Goal: Navigation & Orientation: Find specific page/section

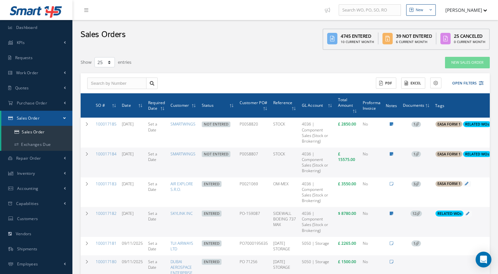
select select "25"
click at [85, 4] on div at bounding box center [85, 10] width 26 height 20
click at [83, 12] on link at bounding box center [88, 10] width 18 height 11
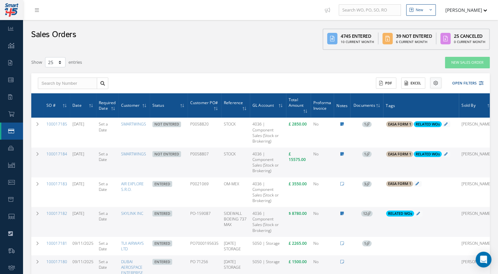
click at [434, 80] on button at bounding box center [435, 83] width 11 height 11
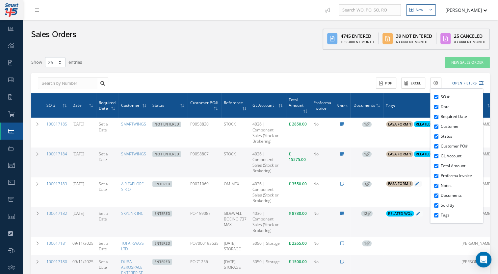
click at [301, 49] on div "Sales Orders 4745 Entered 10 Current Month 39 Not Entered 6 Current Month 25 Ca…" at bounding box center [260, 36] width 475 height 33
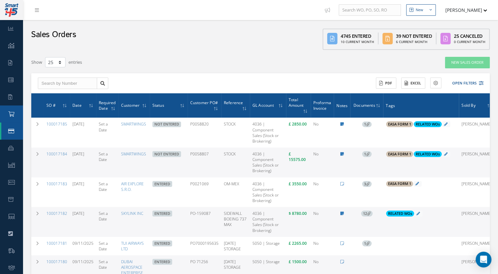
click at [7, 112] on link "Purchase Order" at bounding box center [11, 114] width 23 height 17
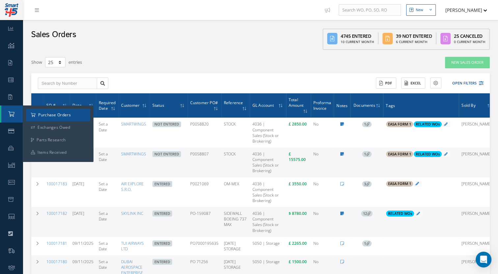
click at [33, 112] on a=1&status_id=2&status_id=3&status_id=5&collapsedFilters"] "Purchase Orders" at bounding box center [58, 115] width 64 height 12
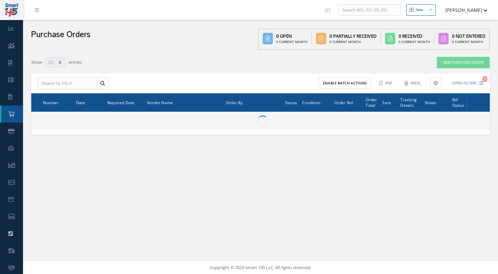
select select "25"
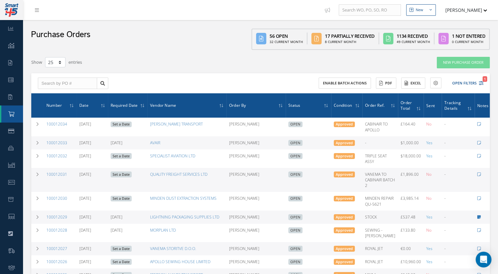
click at [25, 40] on ul "Work Order Accounting" at bounding box center [58, 40] width 71 height 7
click at [9, 34] on link "Dashboard" at bounding box center [11, 28] width 23 height 17
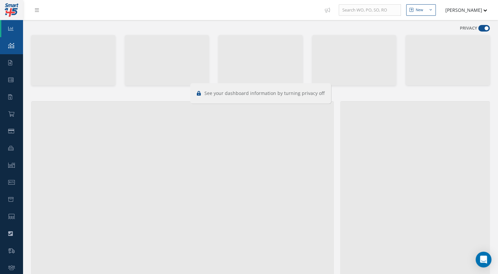
click at [3, 48] on link "KPIs" at bounding box center [11, 45] width 23 height 17
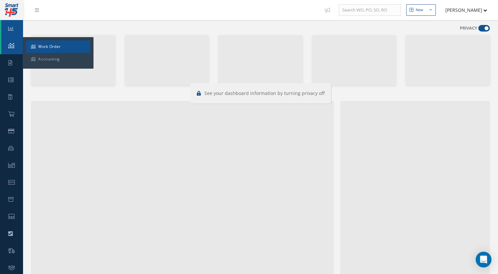
click at [33, 43] on link "Work Order" at bounding box center [58, 46] width 64 height 12
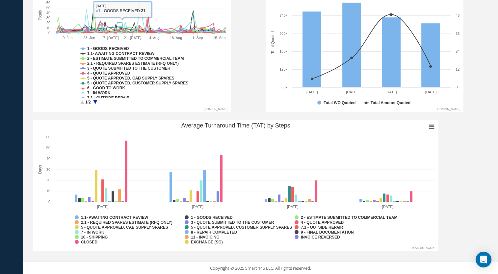
scroll to position [353, 0]
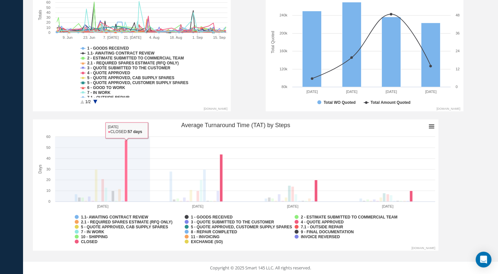
click at [126, 146] on rect "Average Turnaround Time (TAT) by Steps" at bounding box center [126, 171] width 3 height 62
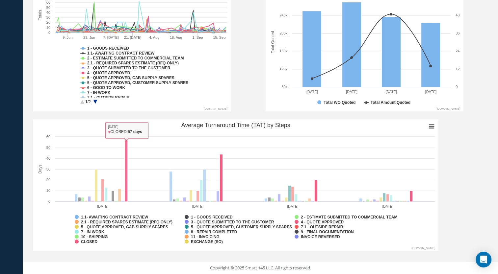
drag, startPoint x: 126, startPoint y: 146, endPoint x: 237, endPoint y: 183, distance: 116.8
click at [230, 186] on icon "Created with Highcharts 10.3.3 Days Chart context menu Average Turnaround Time …" at bounding box center [235, 185] width 405 height 132
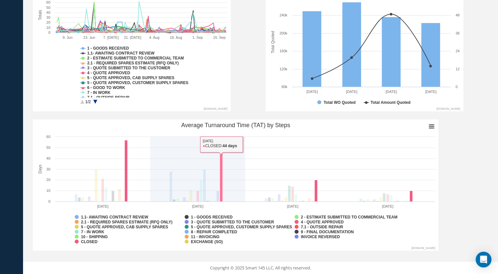
click at [222, 176] on rect "Average Turnaround Time (TAT) by Steps" at bounding box center [221, 178] width 3 height 47
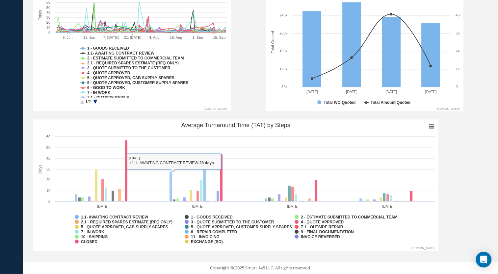
drag, startPoint x: 222, startPoint y: 176, endPoint x: 105, endPoint y: 181, distance: 117.5
click at [105, 181] on icon "Created with Highcharts 10.3.3 Days Chart context menu Average Turnaround Time …" at bounding box center [235, 185] width 405 height 132
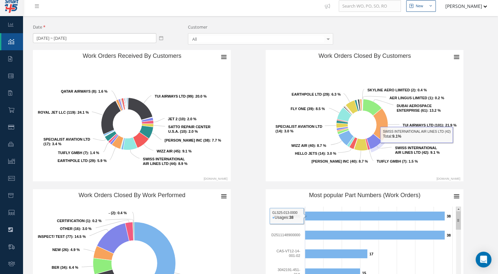
scroll to position [0, 0]
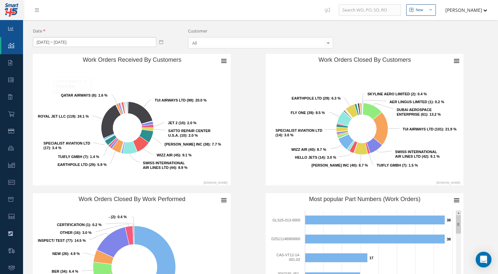
click at [15, 23] on link "Dashboard" at bounding box center [11, 28] width 23 height 17
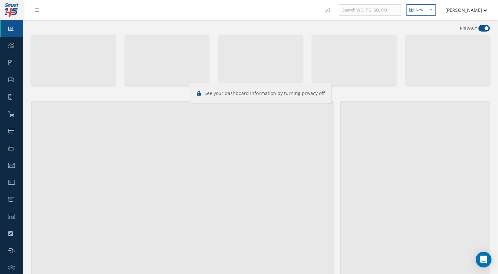
click at [475, 33] on div "PRIVACY" at bounding box center [475, 29] width 30 height 9
click at [482, 29] on span at bounding box center [484, 28] width 12 height 7
click at [478, 30] on input "checkbox" at bounding box center [478, 30] width 0 height 0
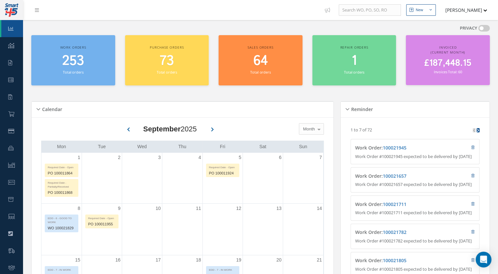
click at [472, 26] on label "PRIVACY" at bounding box center [468, 28] width 17 height 7
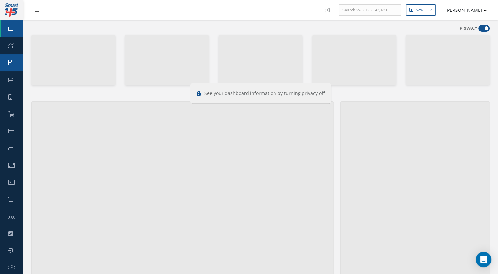
click at [18, 57] on link "Requests" at bounding box center [11, 62] width 23 height 17
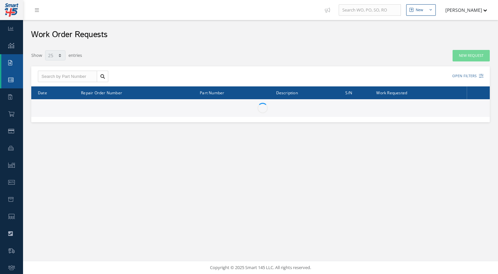
select select "25"
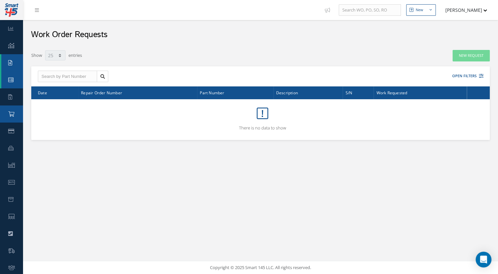
click at [9, 109] on link "Purchase Order" at bounding box center [11, 114] width 23 height 17
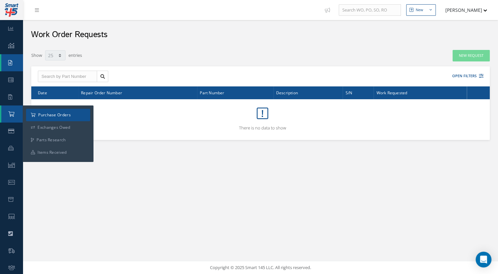
click at [42, 115] on a=1&status_id=2&status_id=3&status_id=5&collapsedFilters"] "Purchase Orders" at bounding box center [58, 115] width 64 height 12
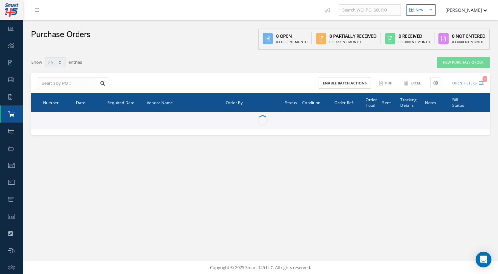
select select "25"
